Goal: Task Accomplishment & Management: Complete application form

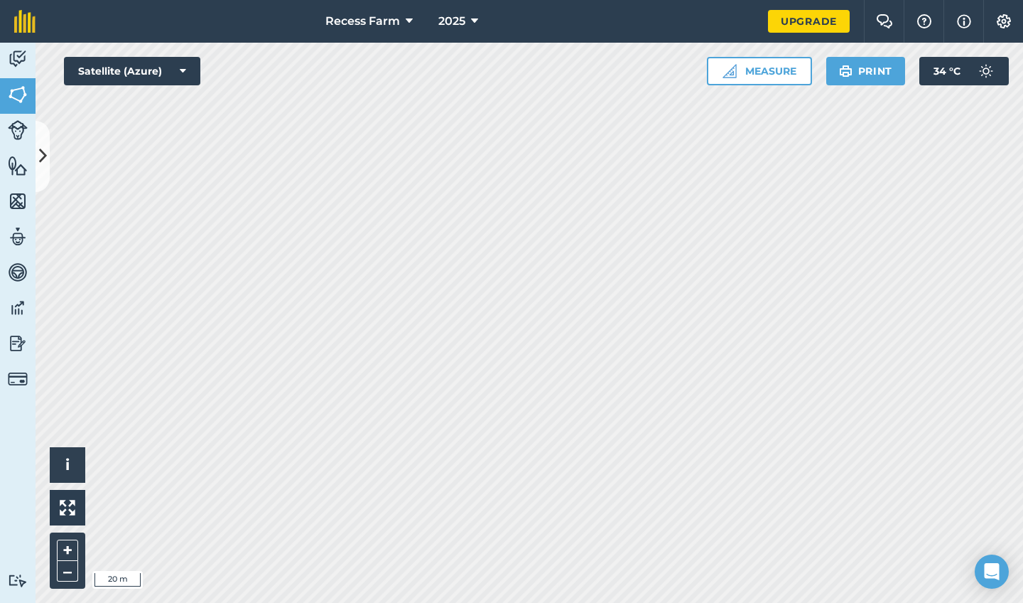
click at [371, 0] on html "Recess Farm 2025 Upgrade Farm Chat Help Info Settings Map printing is not avail…" at bounding box center [511, 301] width 1023 height 603
click at [41, 155] on icon at bounding box center [43, 156] width 8 height 25
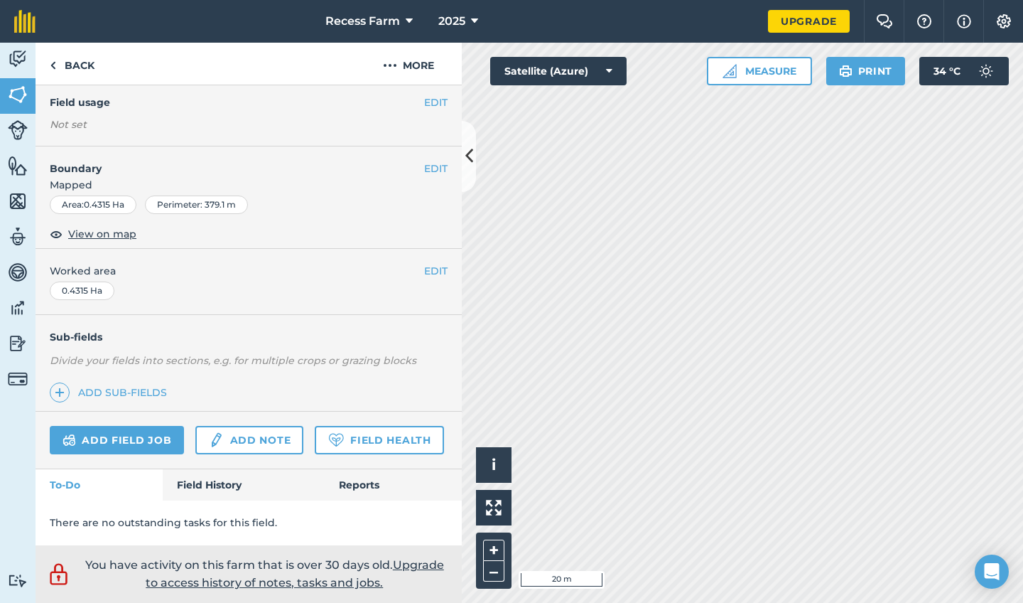
scroll to position [158, 0]
click at [141, 426] on link "Add field job" at bounding box center [117, 440] width 134 height 28
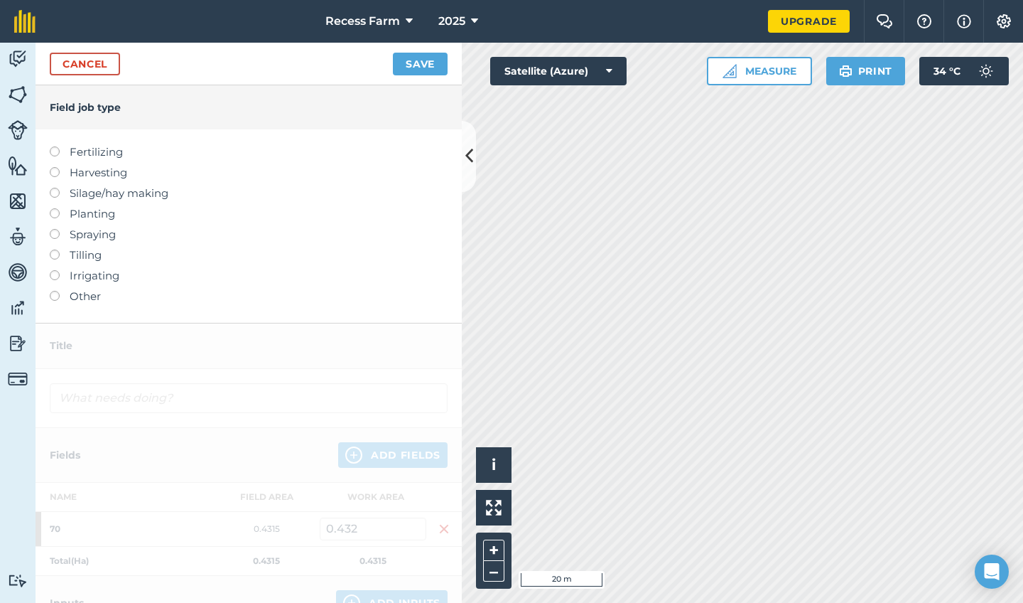
click at [57, 291] on label at bounding box center [60, 291] width 20 height 0
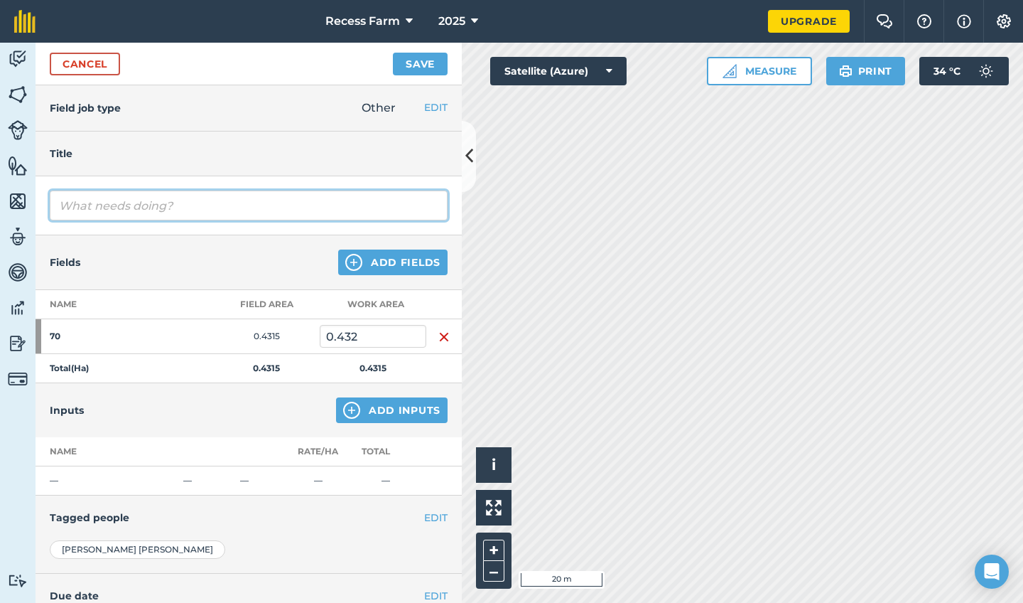
click at [152, 203] on input "text" at bounding box center [249, 205] width 398 height 30
type input "hoe"
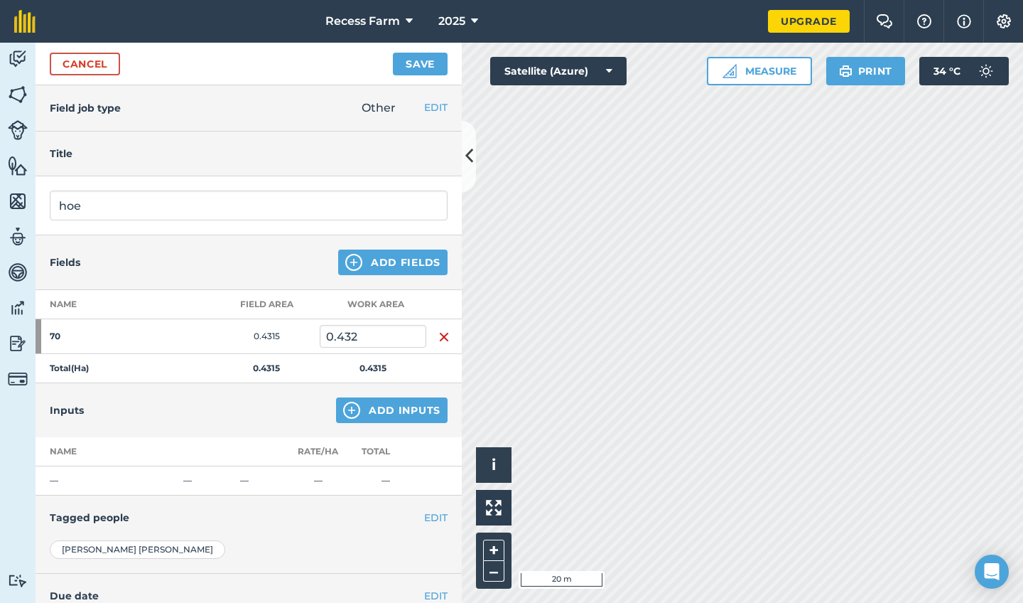
click at [394, 263] on button "Add Fields" at bounding box center [392, 262] width 109 height 26
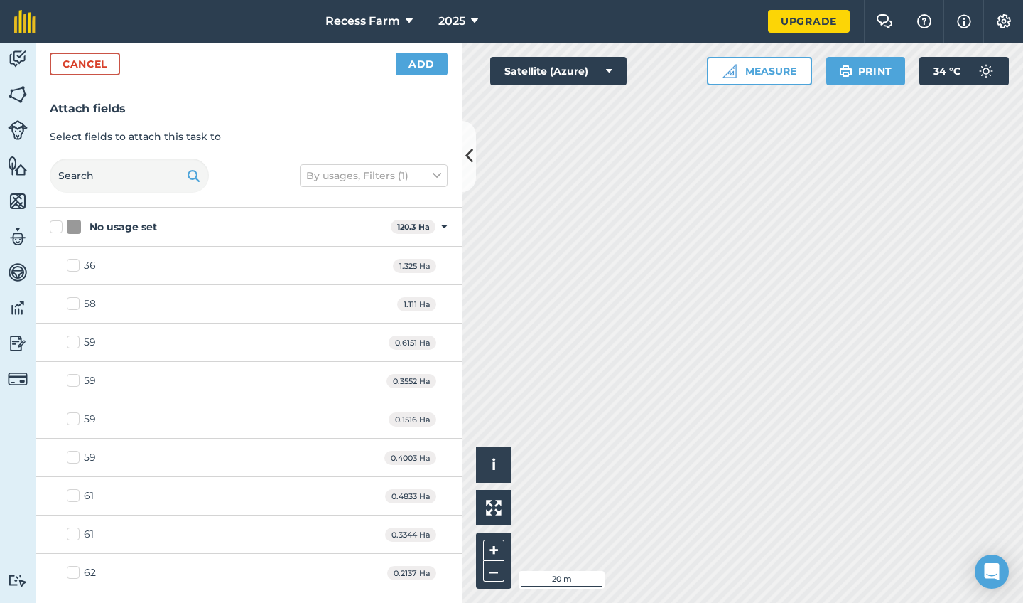
checkbox input "true"
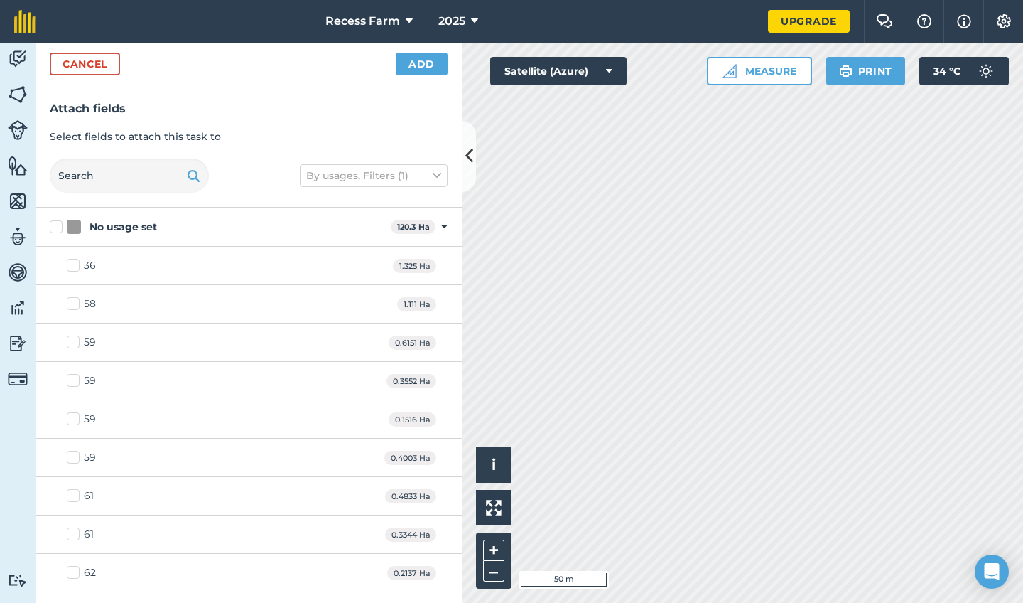
click at [421, 62] on button "Add" at bounding box center [422, 64] width 52 height 23
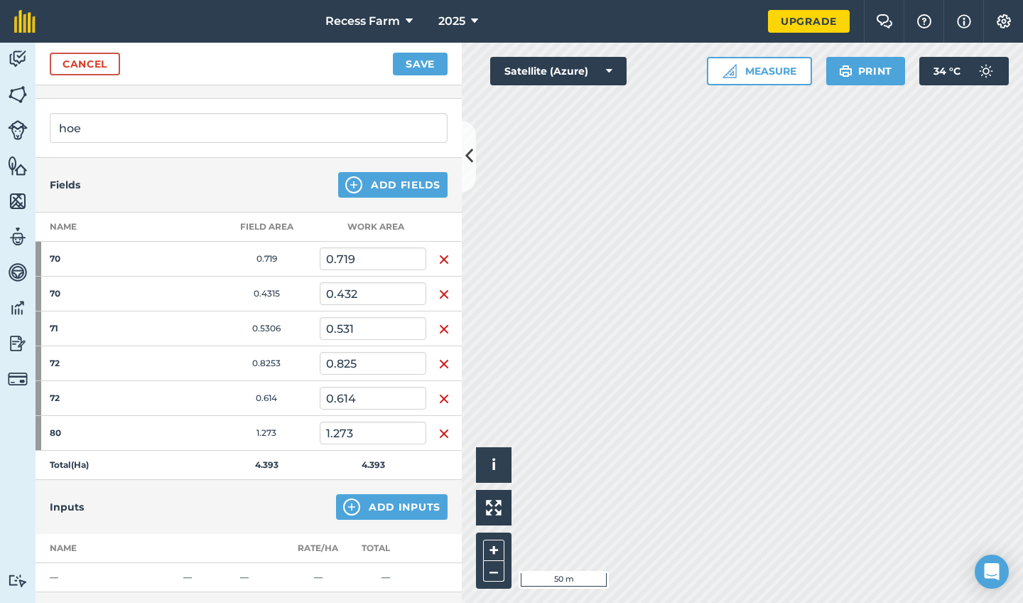
scroll to position [292, 0]
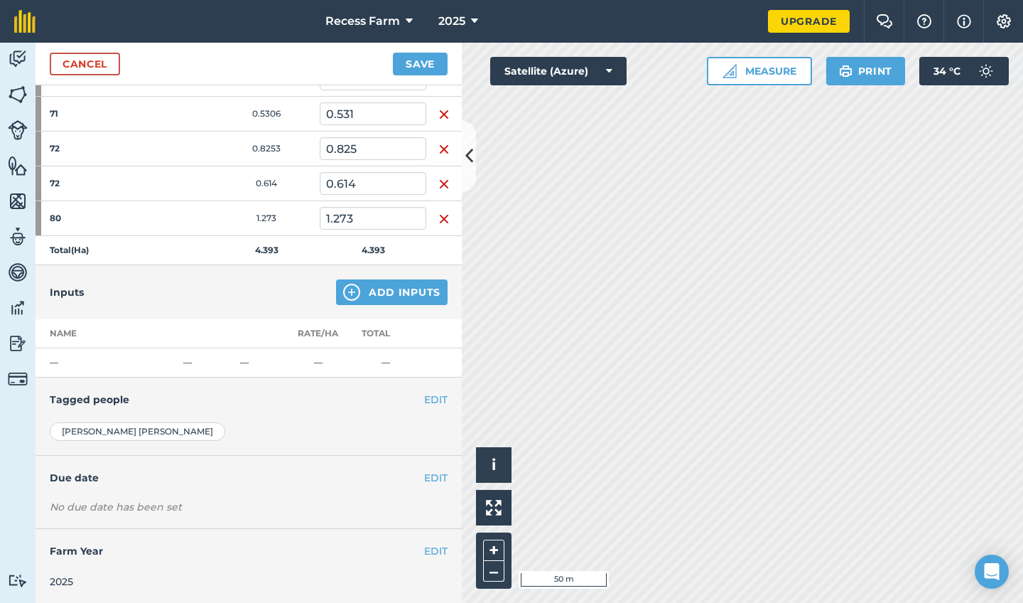
click at [400, 296] on button "Add Inputs" at bounding box center [392, 292] width 112 height 26
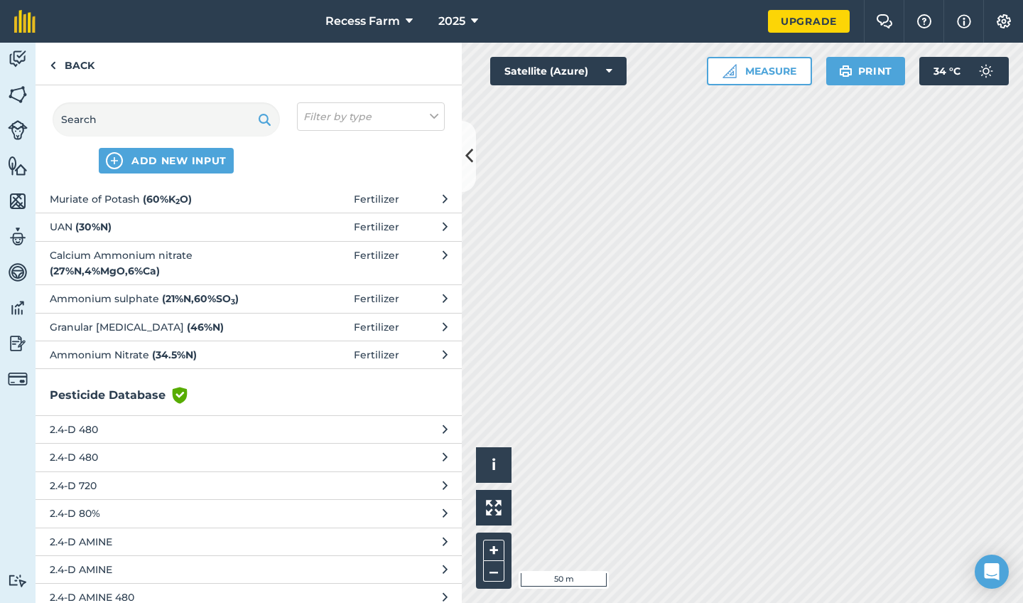
scroll to position [0, 0]
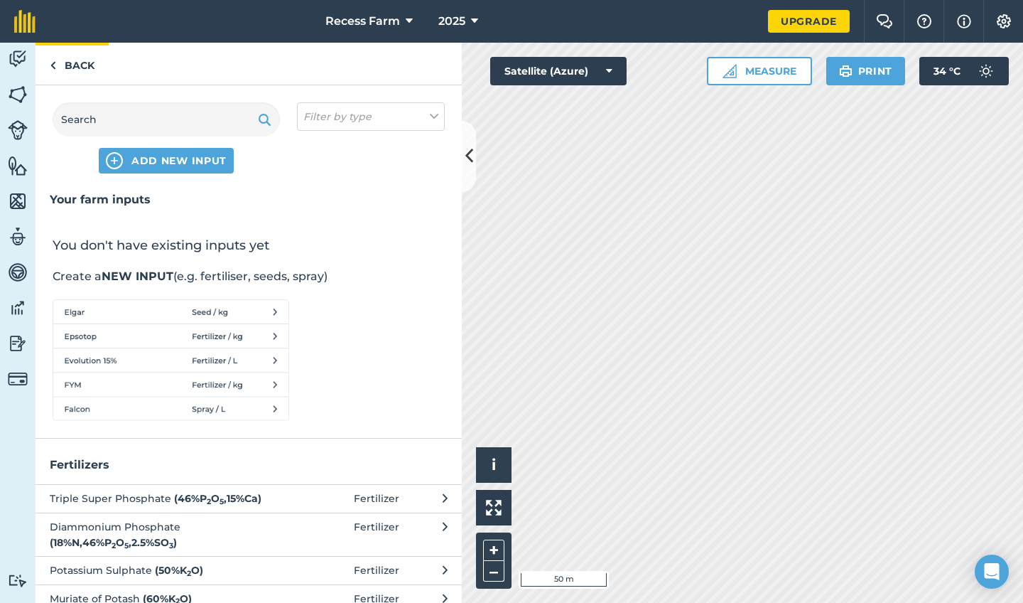
click at [62, 68] on link "Back" at bounding box center [72, 64] width 73 height 42
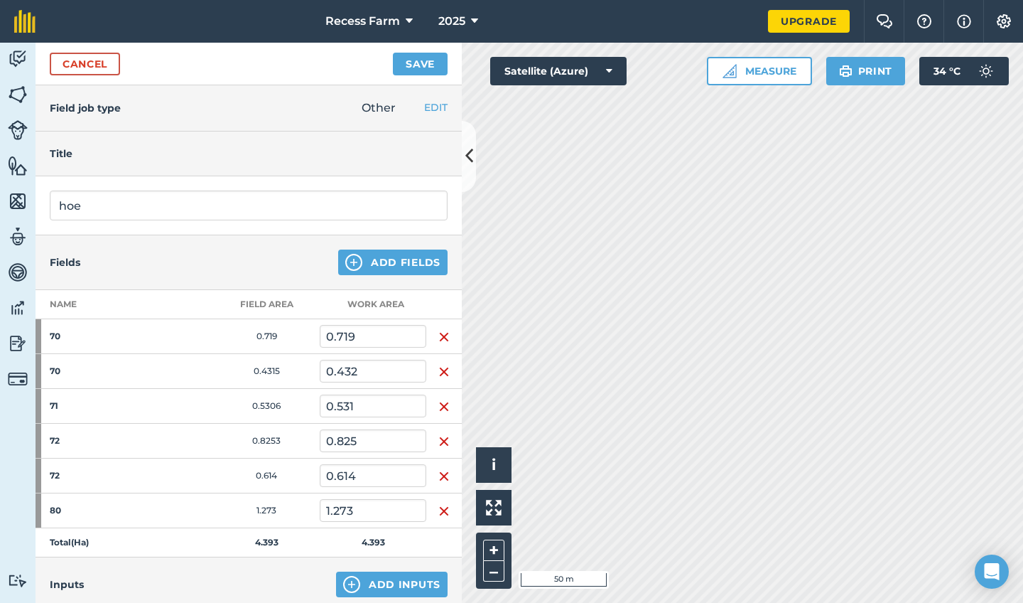
click at [423, 56] on button "Save" at bounding box center [420, 64] width 55 height 23
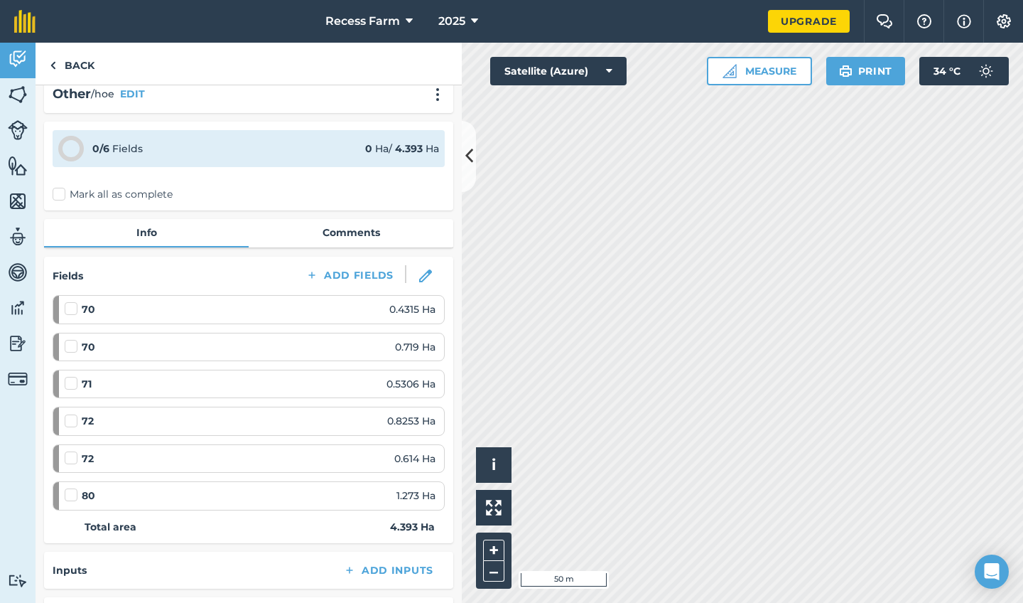
scroll to position [295, 0]
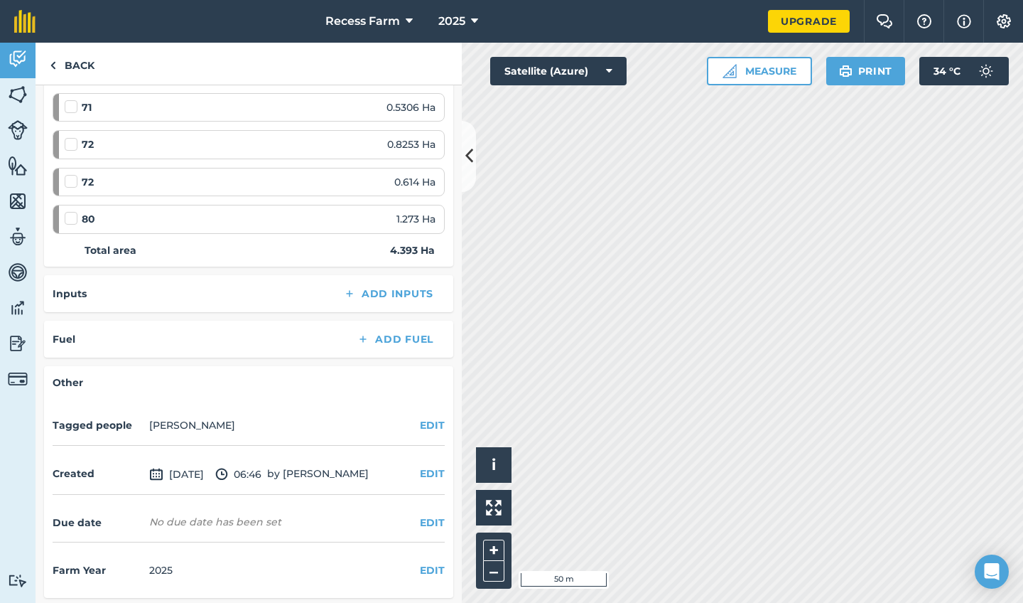
click at [465, 151] on icon at bounding box center [469, 156] width 8 height 25
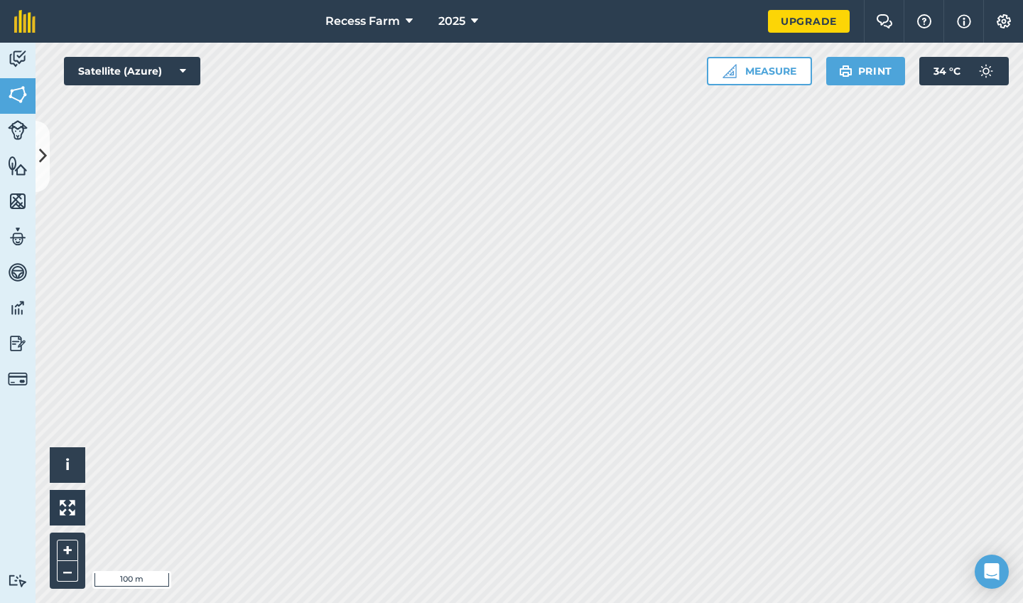
click at [41, 141] on button at bounding box center [43, 156] width 14 height 71
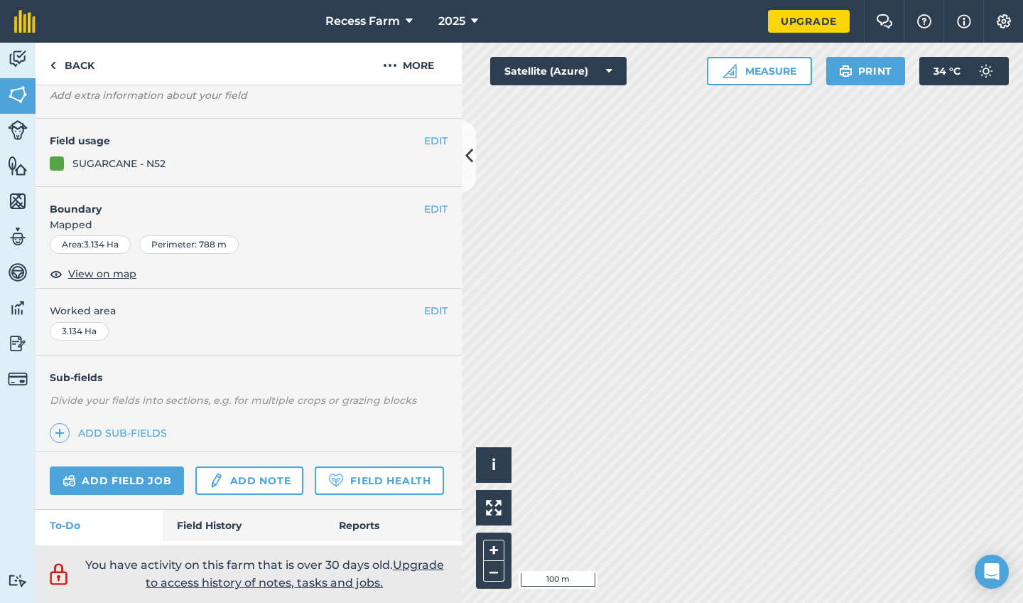
scroll to position [87, 0]
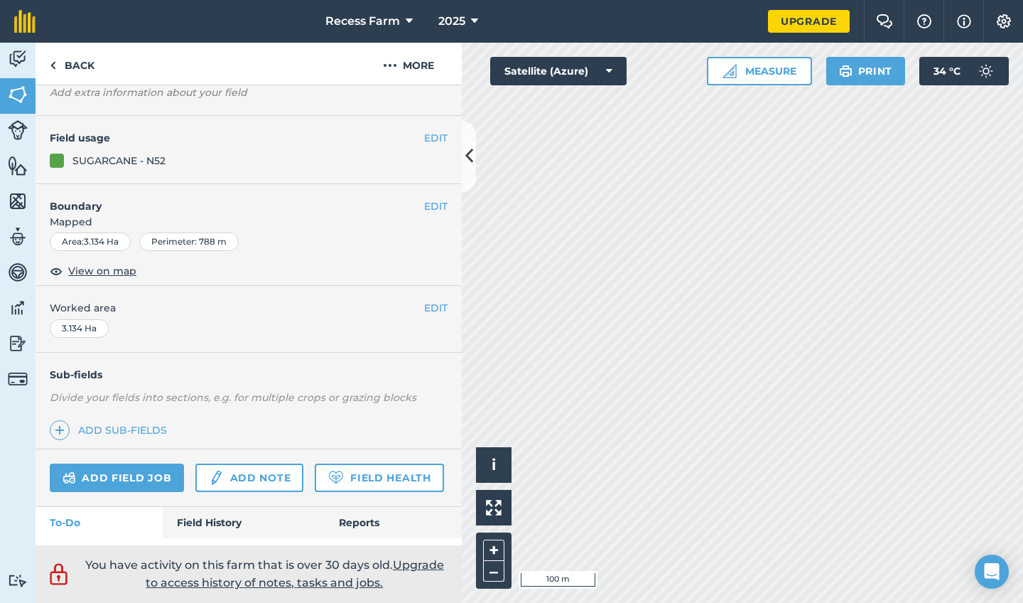
click at [178, 475] on link "Add field job" at bounding box center [117, 477] width 134 height 28
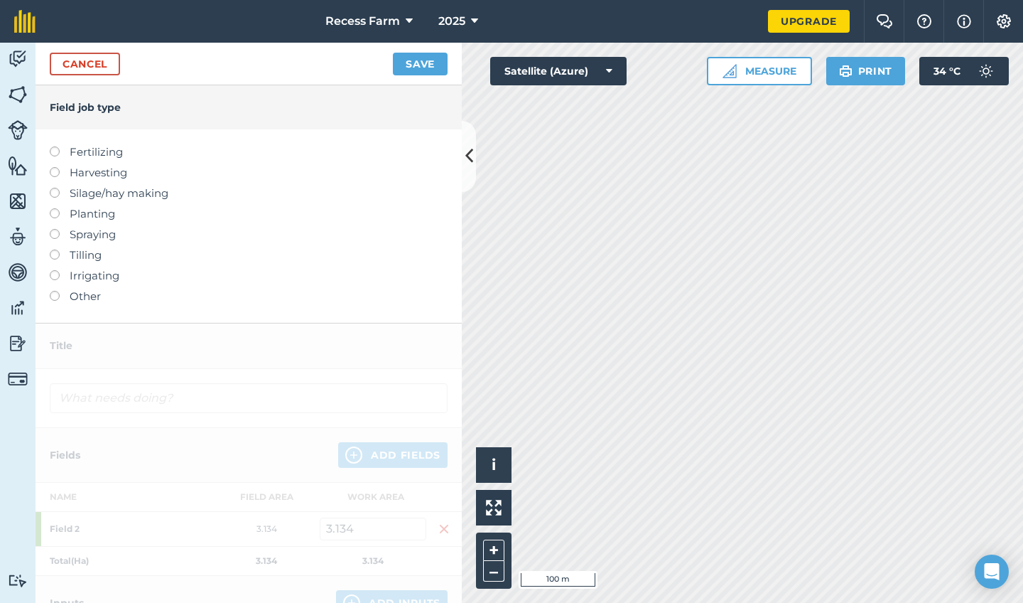
click at [107, 171] on label "Harvesting" at bounding box center [249, 172] width 398 height 17
type input "Harvesting"
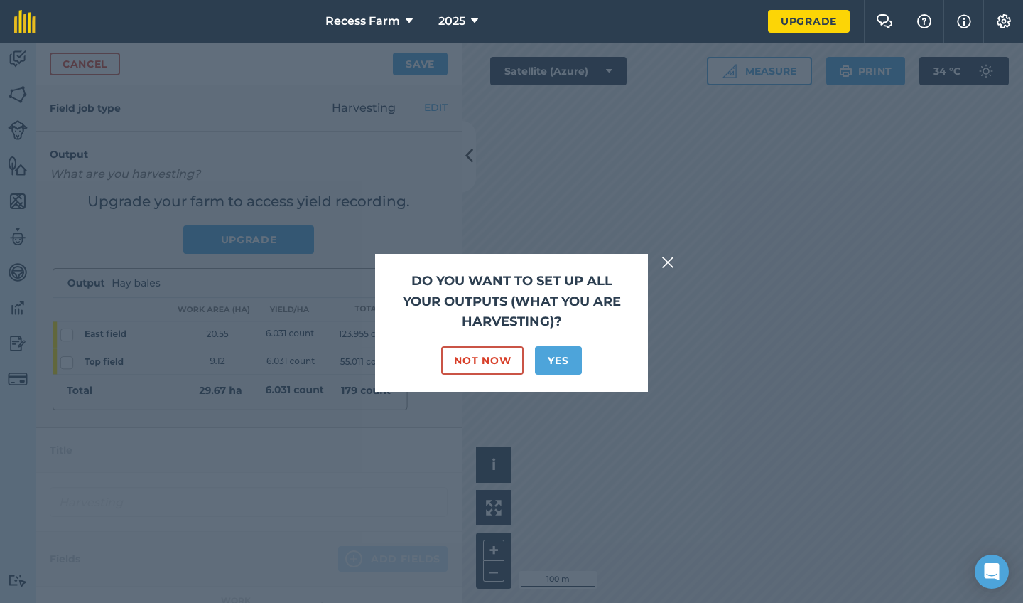
click at [556, 350] on button "Yes" at bounding box center [558, 360] width 46 height 28
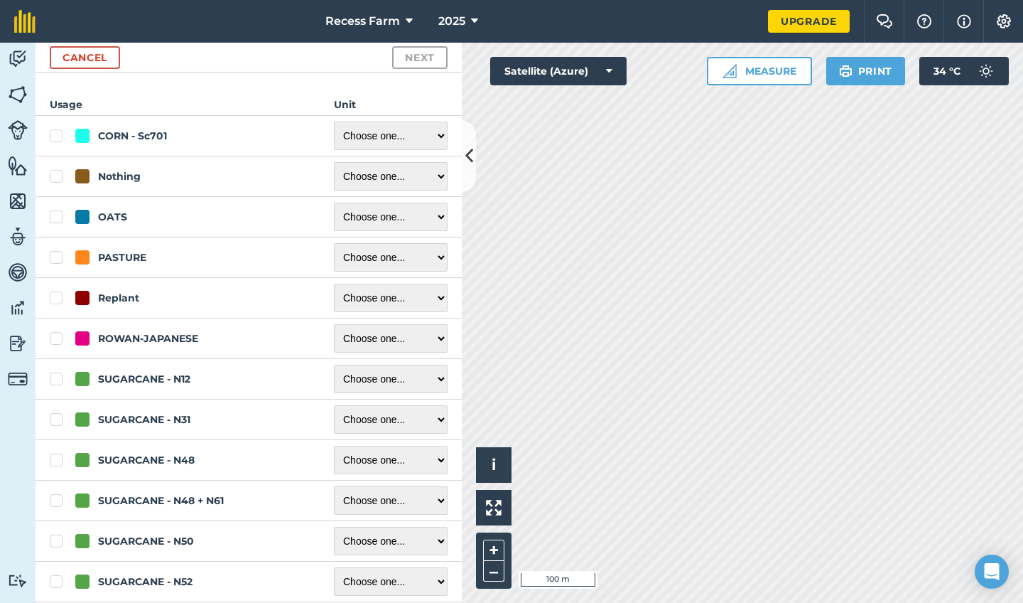
scroll to position [65, 0]
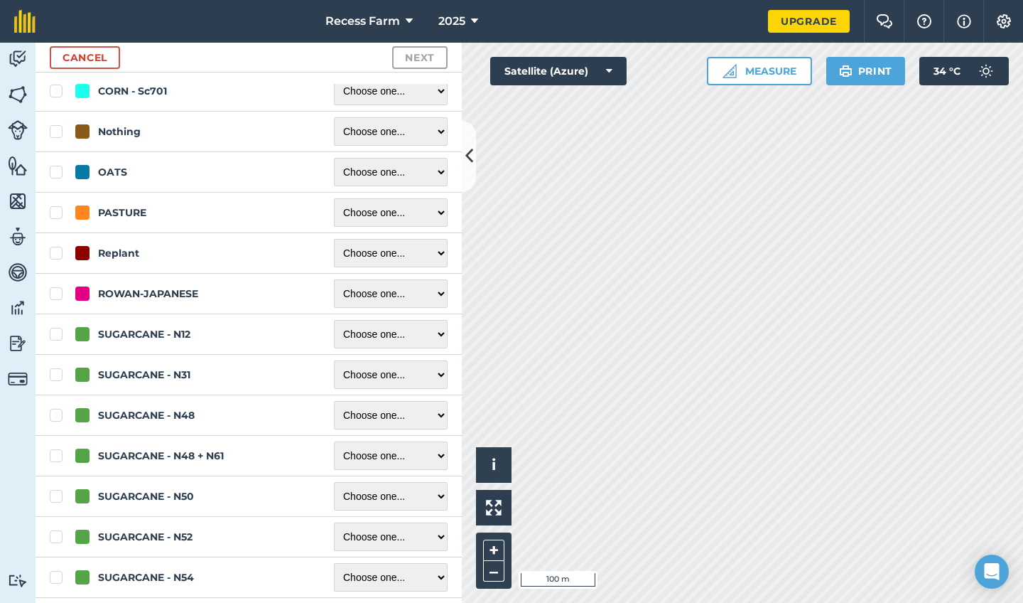
click at [56, 541] on label "SUGARCANE - N52" at bounding box center [178, 536] width 256 height 15
click at [56, 539] on input "SUGARCANE - N52" at bounding box center [54, 533] width 9 height 9
checkbox input "true"
select select "METRIC_TONNES"
click at [429, 50] on button "Next" at bounding box center [419, 57] width 55 height 23
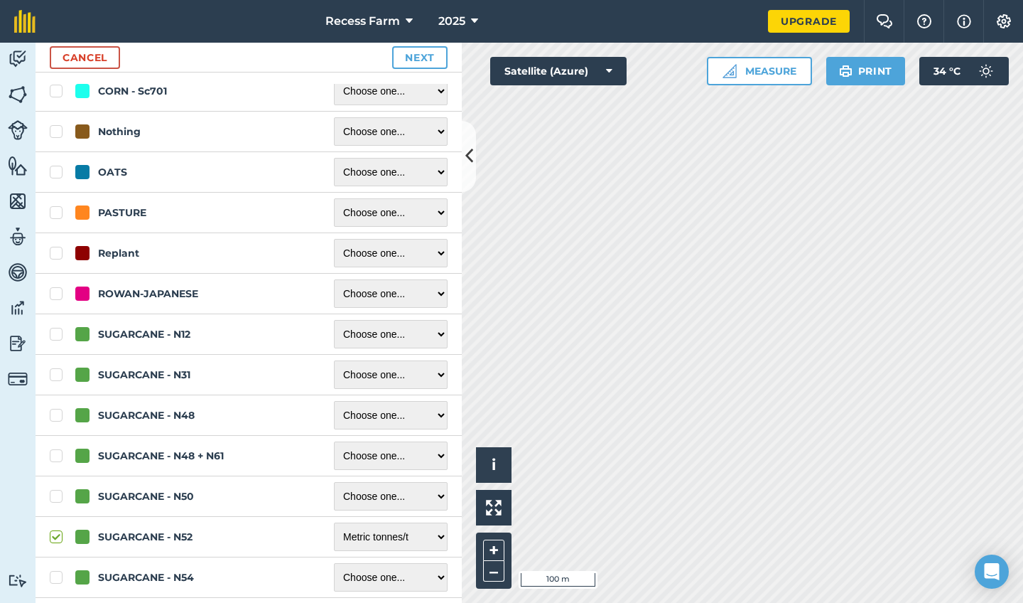
select select "METRIC_TONNES"
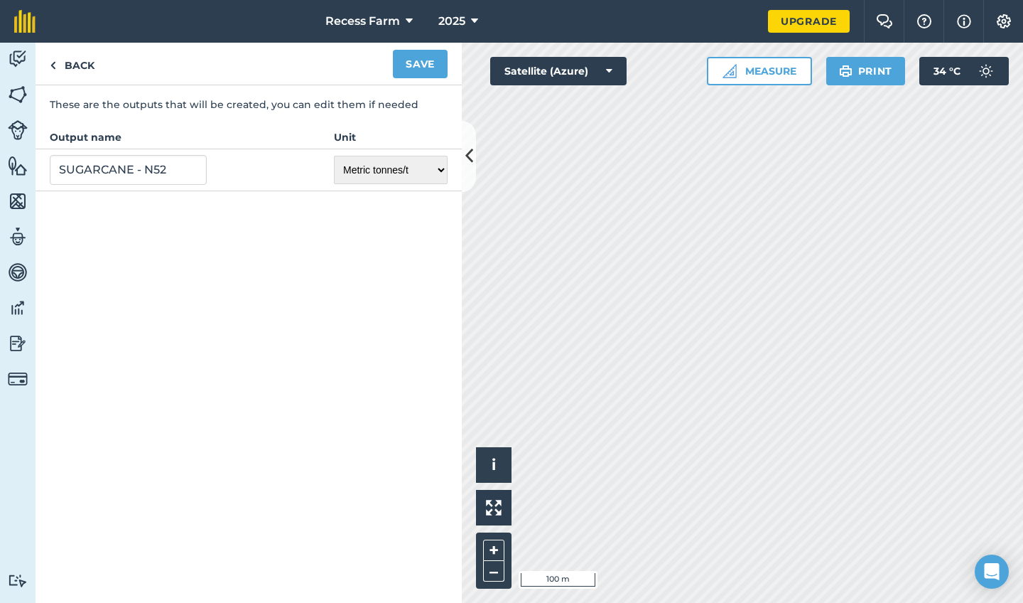
click at [421, 67] on button "Save" at bounding box center [420, 64] width 55 height 28
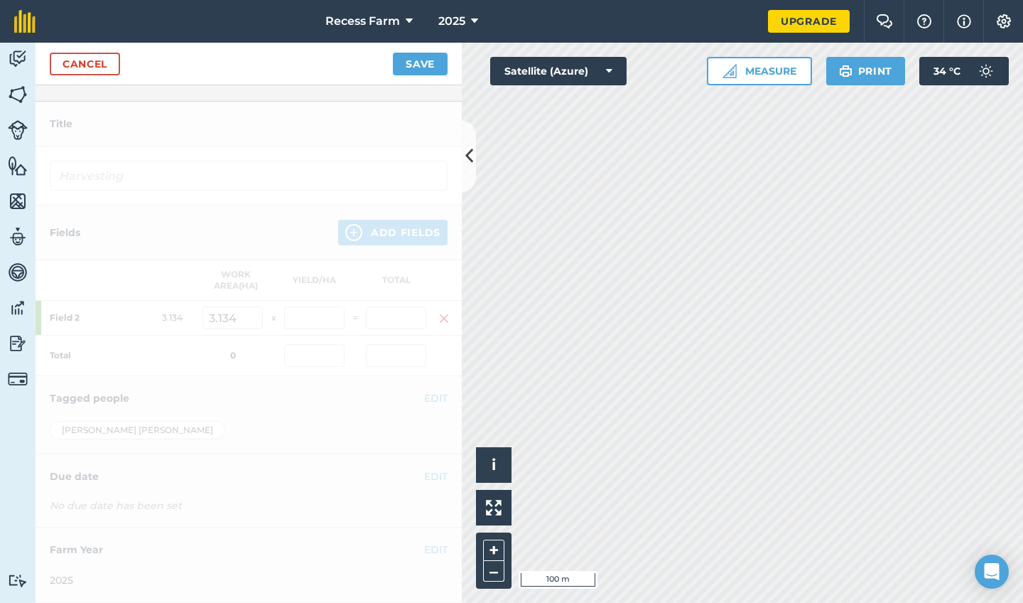
scroll to position [0, 0]
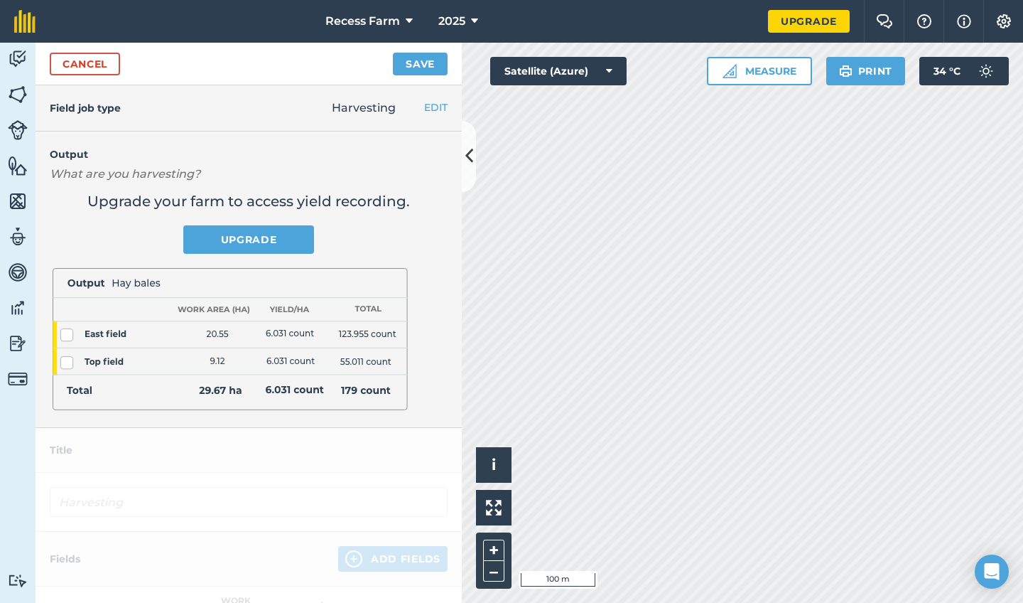
click at [276, 244] on link "Upgrade" at bounding box center [248, 239] width 131 height 28
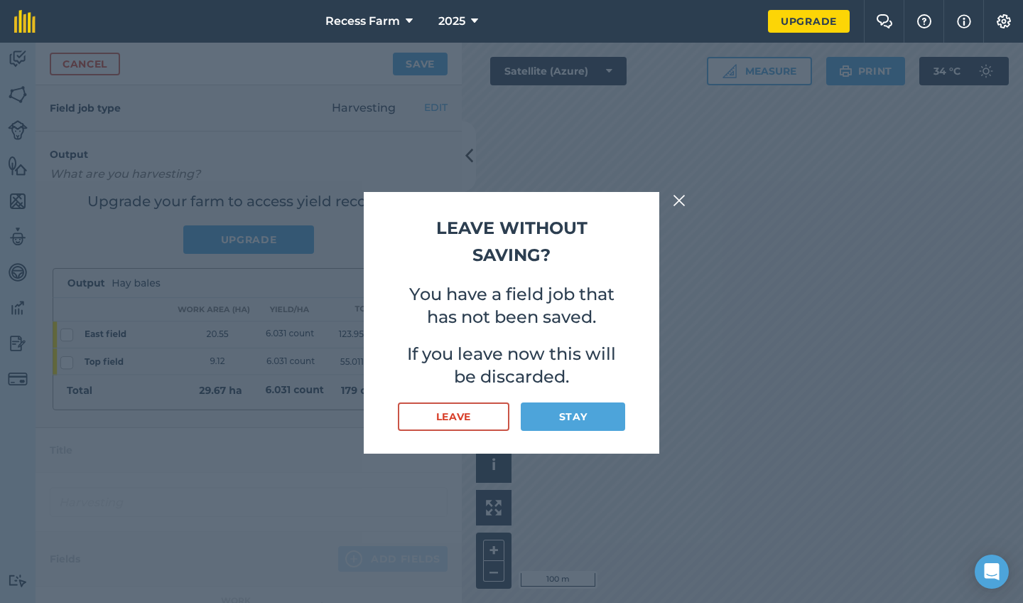
click at [479, 419] on button "Leave" at bounding box center [454, 416] width 112 height 28
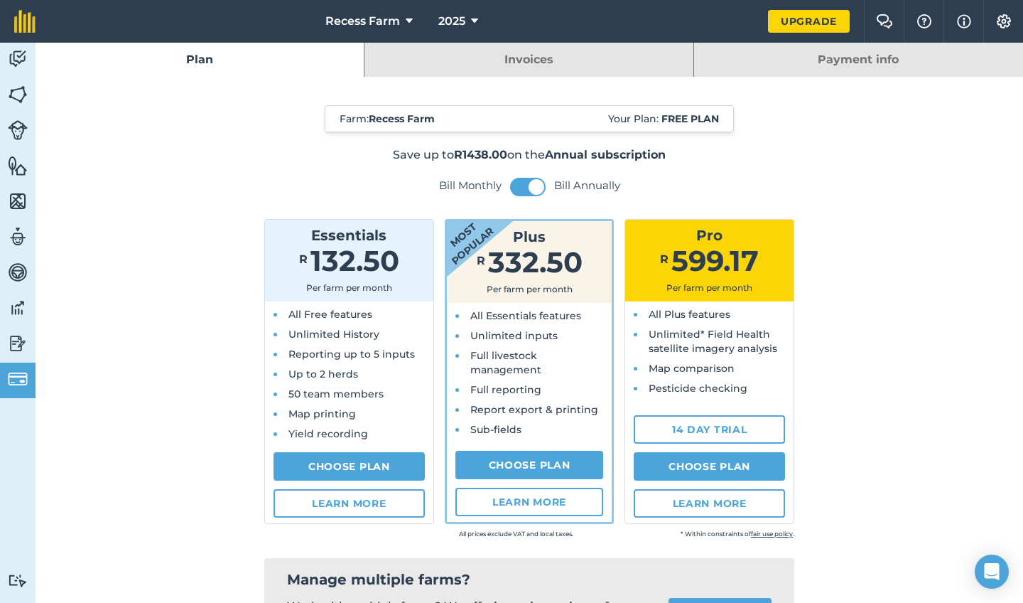
click at [18, 190] on img at bounding box center [18, 200] width 20 height 21
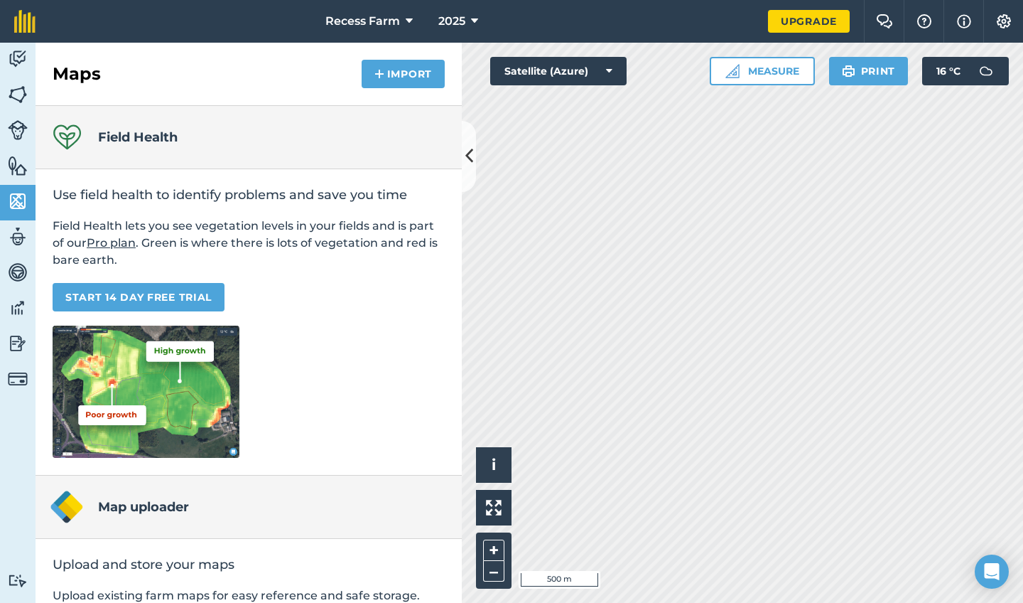
click at [427, 79] on button "Import" at bounding box center [403, 74] width 83 height 28
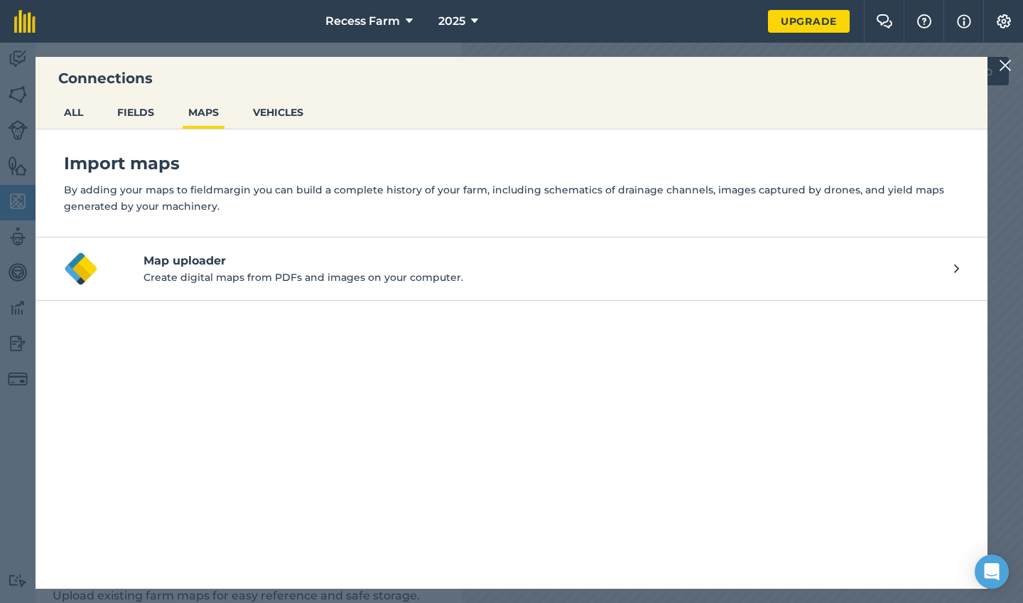
click at [190, 271] on p "Create digital maps from PDFs and images on your computer." at bounding box center [549, 277] width 811 height 16
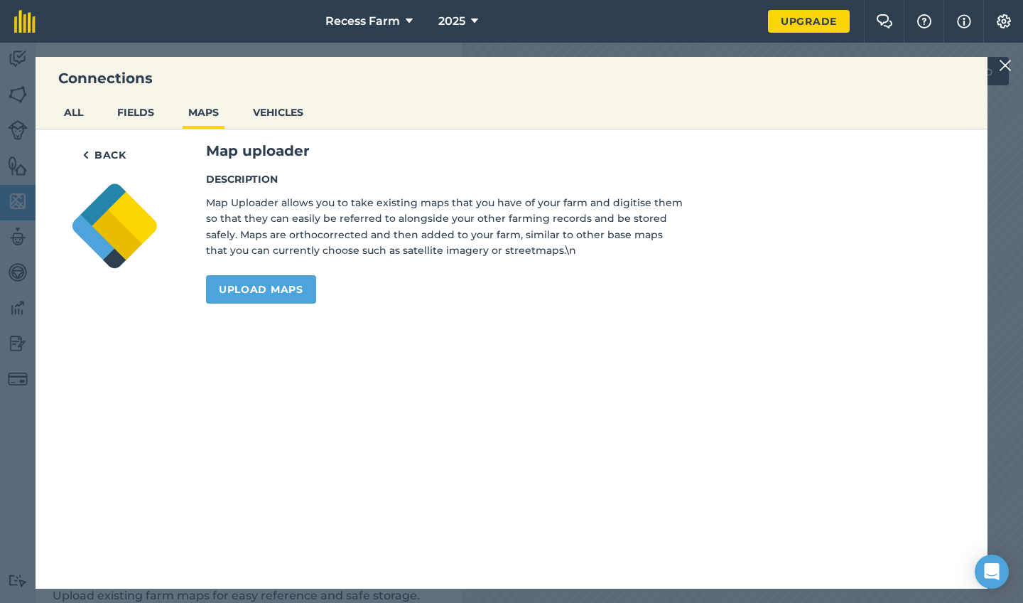
click at [257, 293] on link "Upload maps" at bounding box center [261, 289] width 110 height 28
click at [307, 117] on button "VEHICLES" at bounding box center [278, 112] width 62 height 27
click at [89, 105] on button "ALL" at bounding box center [73, 112] width 31 height 27
click at [97, 147] on button "Back" at bounding box center [105, 155] width 70 height 28
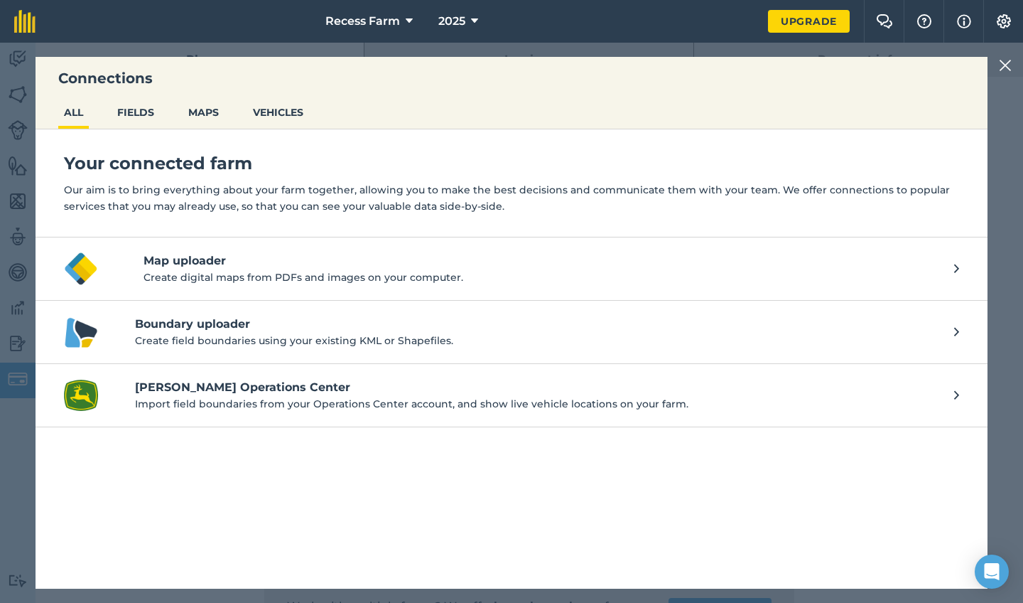
click at [397, 318] on h4 "Boundary uploader" at bounding box center [537, 324] width 805 height 17
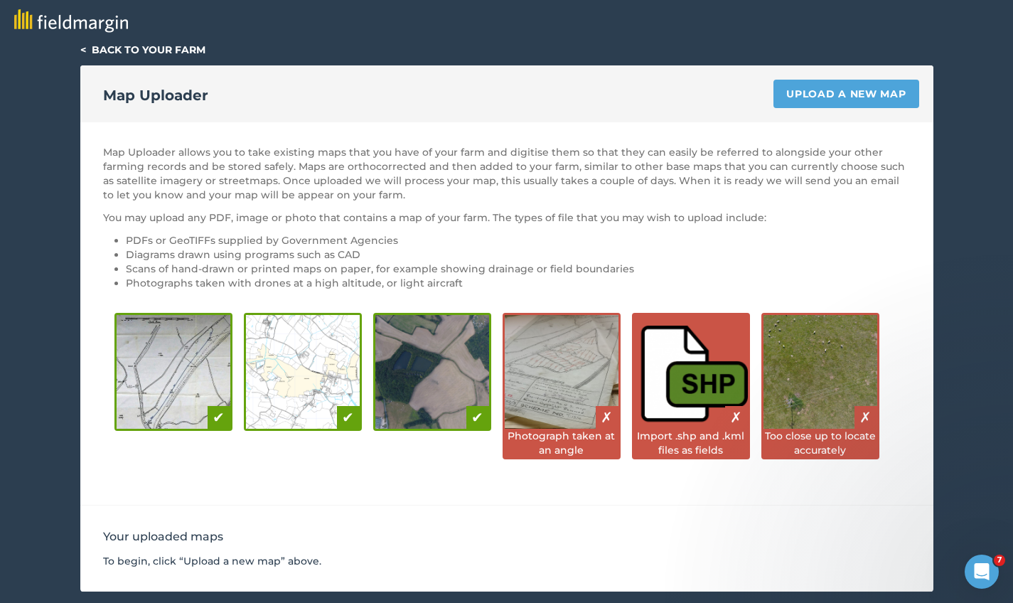
click at [851, 98] on link "Upload a new map" at bounding box center [845, 94] width 145 height 28
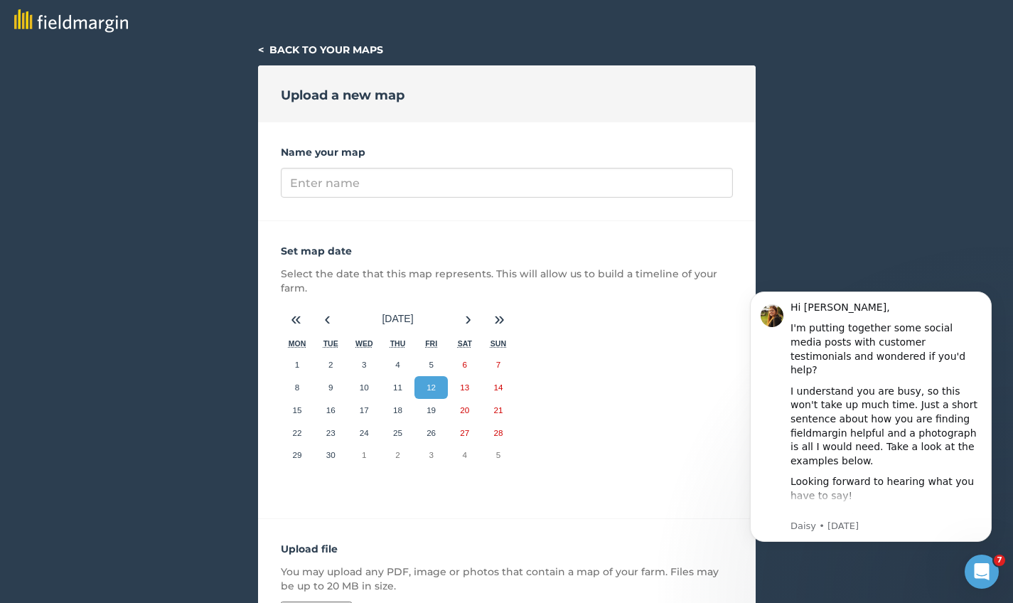
click at [432, 388] on abbr "12" at bounding box center [430, 386] width 9 height 9
click at [433, 387] on abbr "12" at bounding box center [430, 386] width 9 height 9
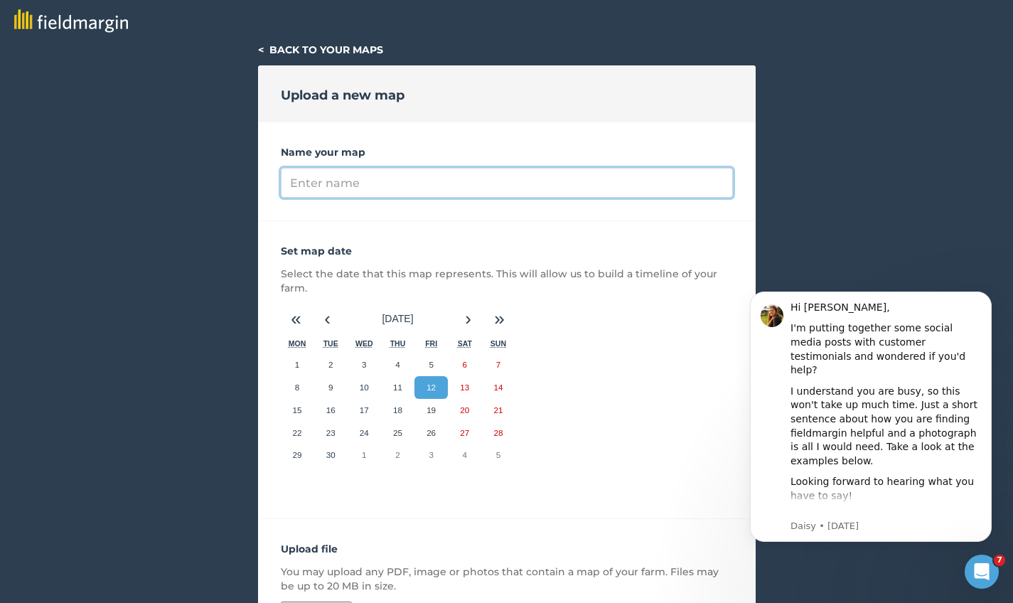
click at [375, 181] on input "Name your map" at bounding box center [507, 183] width 452 height 30
type input "recess"
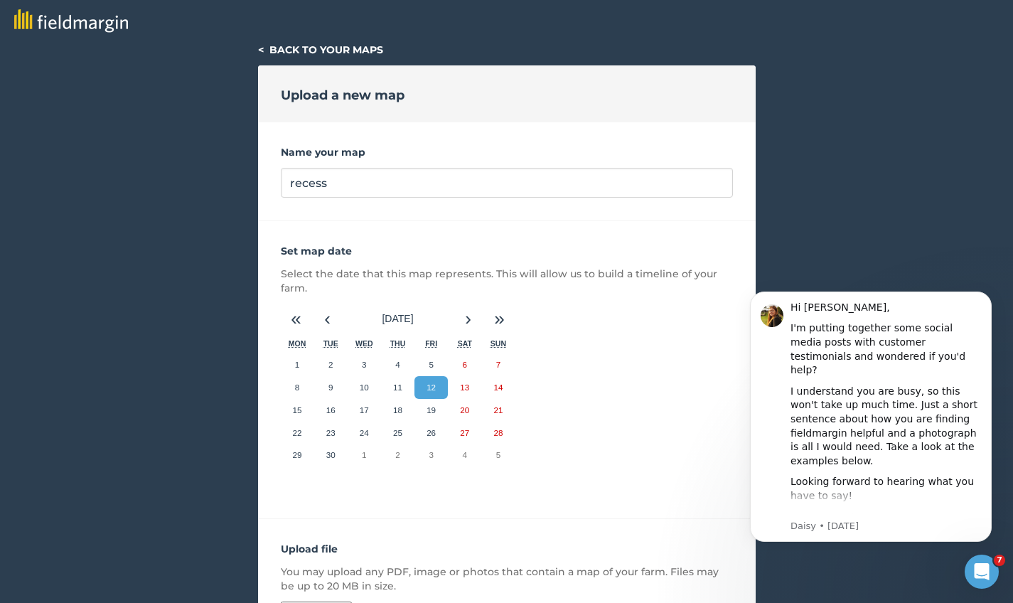
click at [453, 224] on div "Set map date Select the date that this map represents. This will allow us to bu…" at bounding box center [506, 370] width 497 height 298
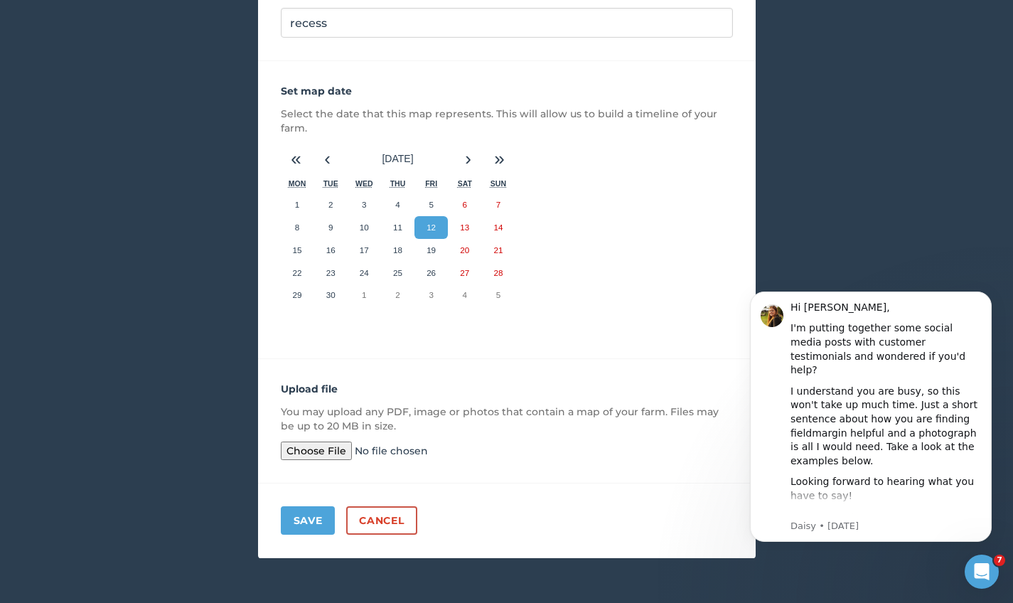
click at [299, 516] on button "Save" at bounding box center [308, 520] width 55 height 28
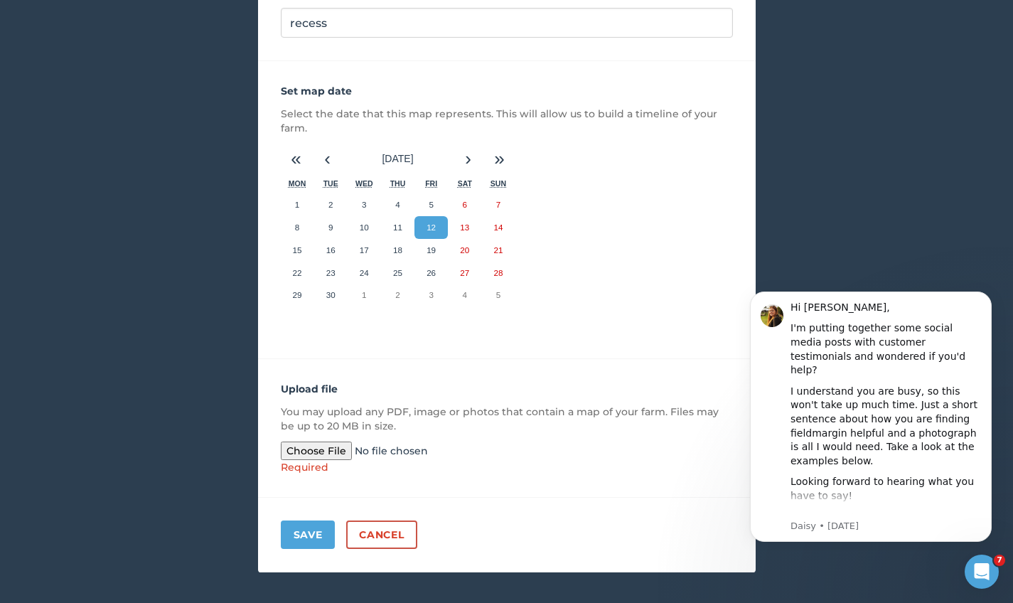
click at [309, 457] on input "file" at bounding box center [389, 450] width 217 height 18
